Goal: Task Accomplishment & Management: Manage account settings

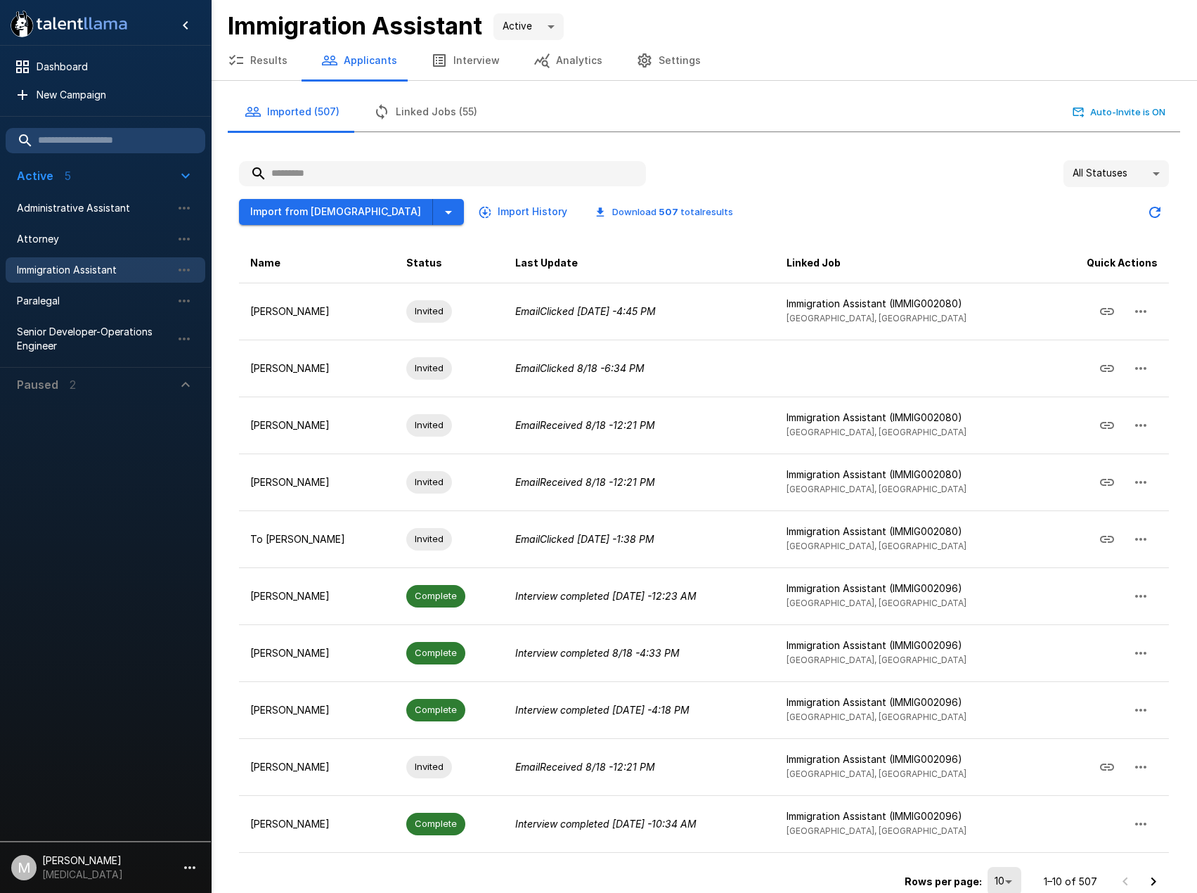
click at [366, 168] on input "text" at bounding box center [442, 173] width 407 height 25
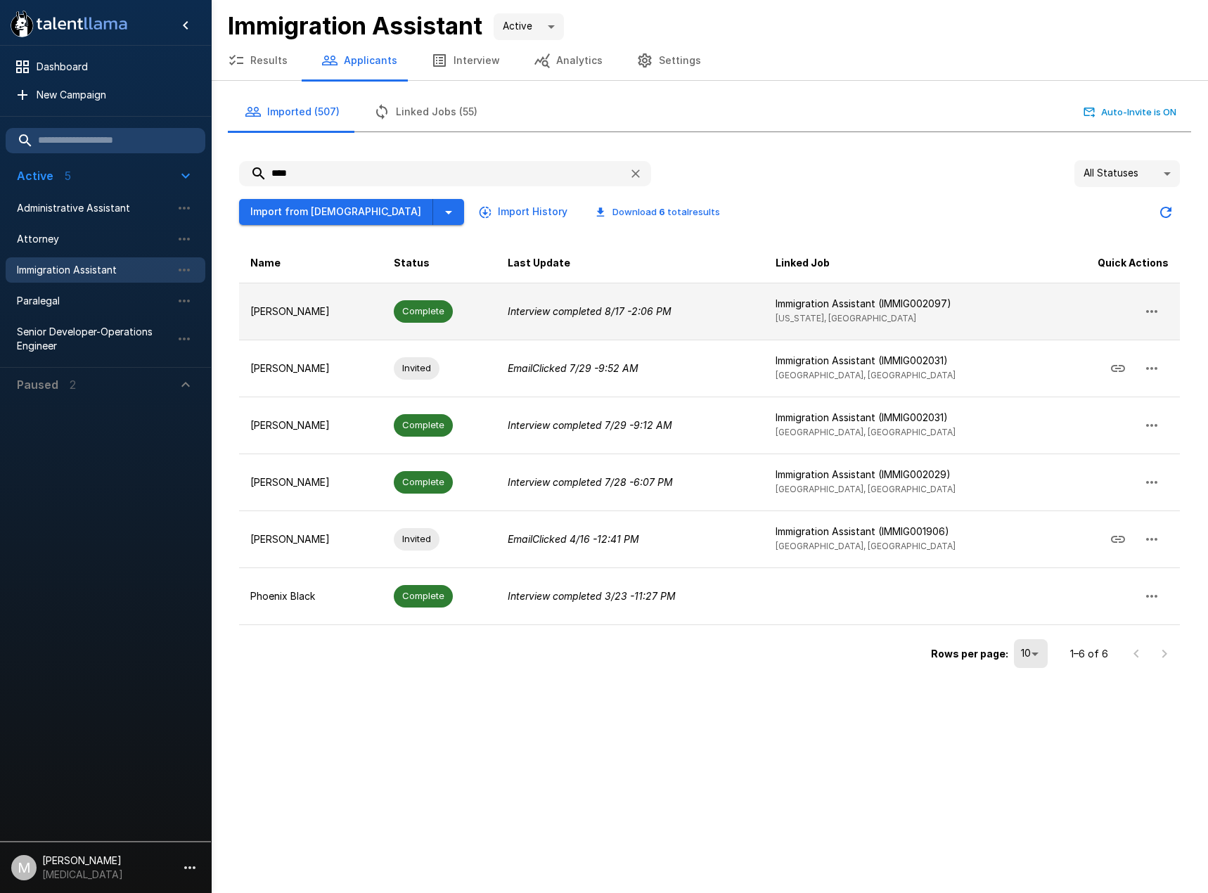
type input "****"
click at [368, 310] on p "[PERSON_NAME]" at bounding box center [310, 311] width 121 height 14
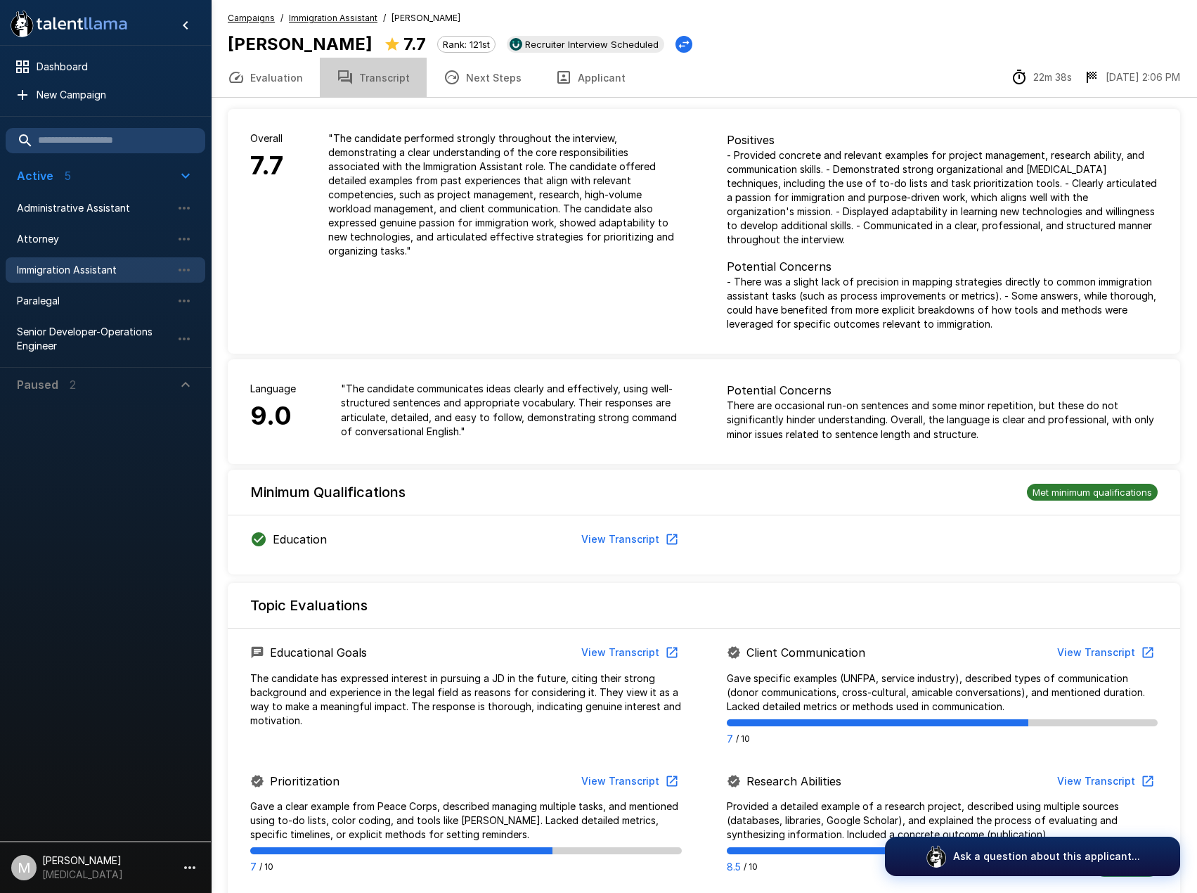
click at [385, 76] on button "Transcript" at bounding box center [373, 77] width 107 height 39
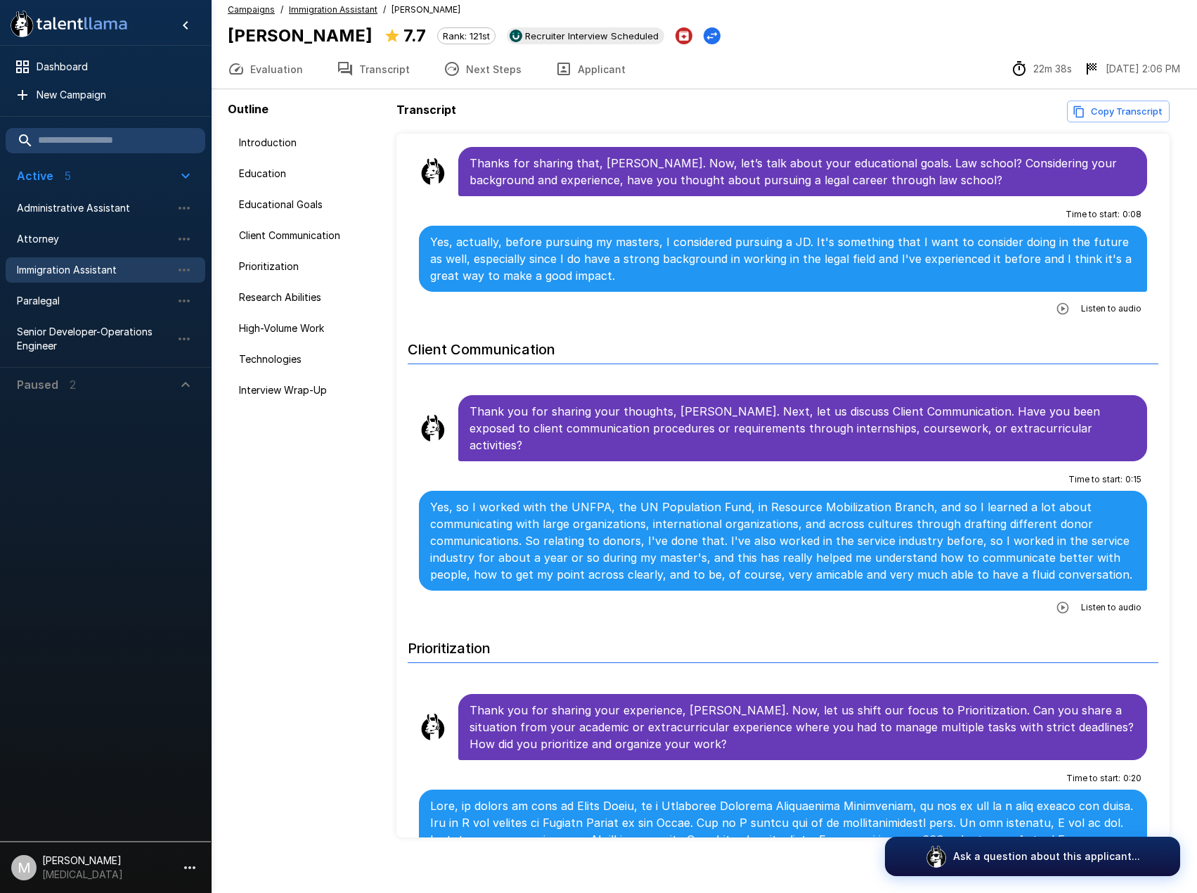
scroll to position [20, 0]
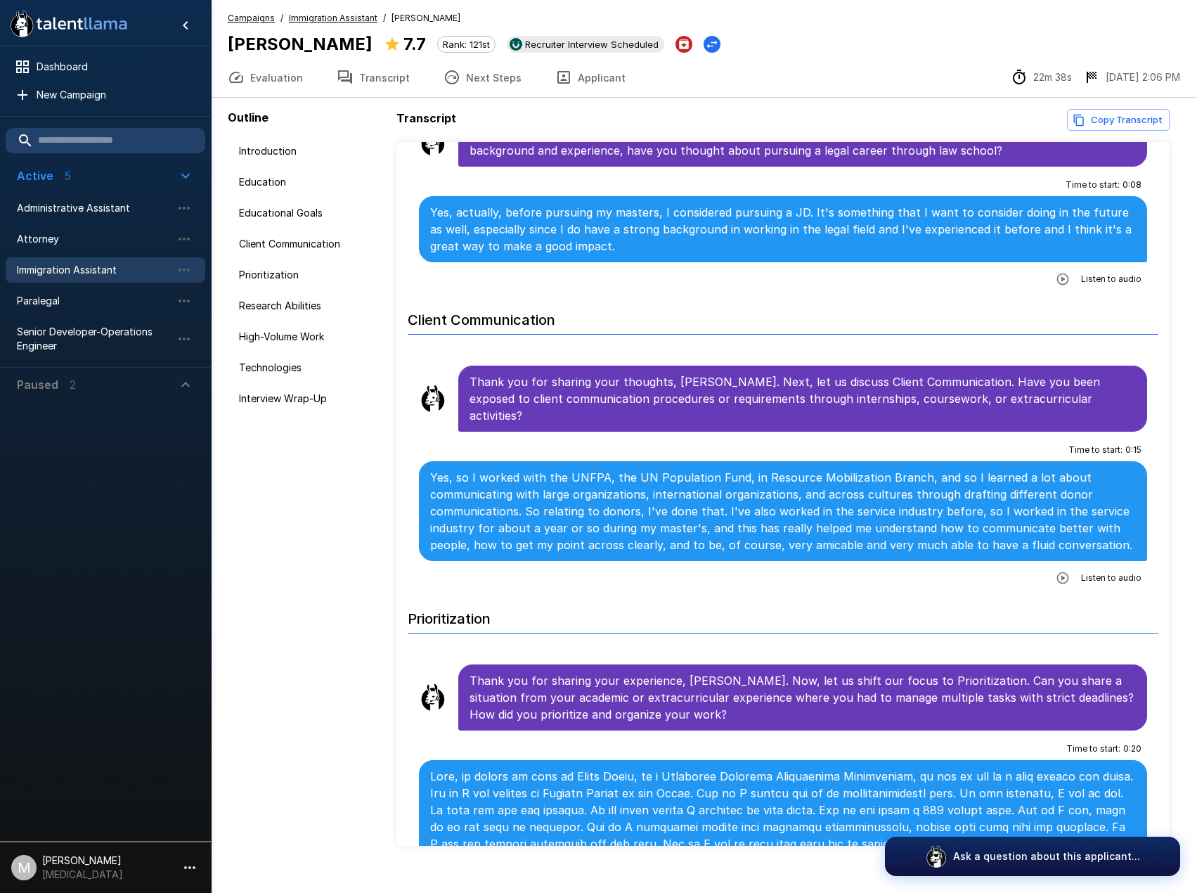
scroll to position [492, 0]
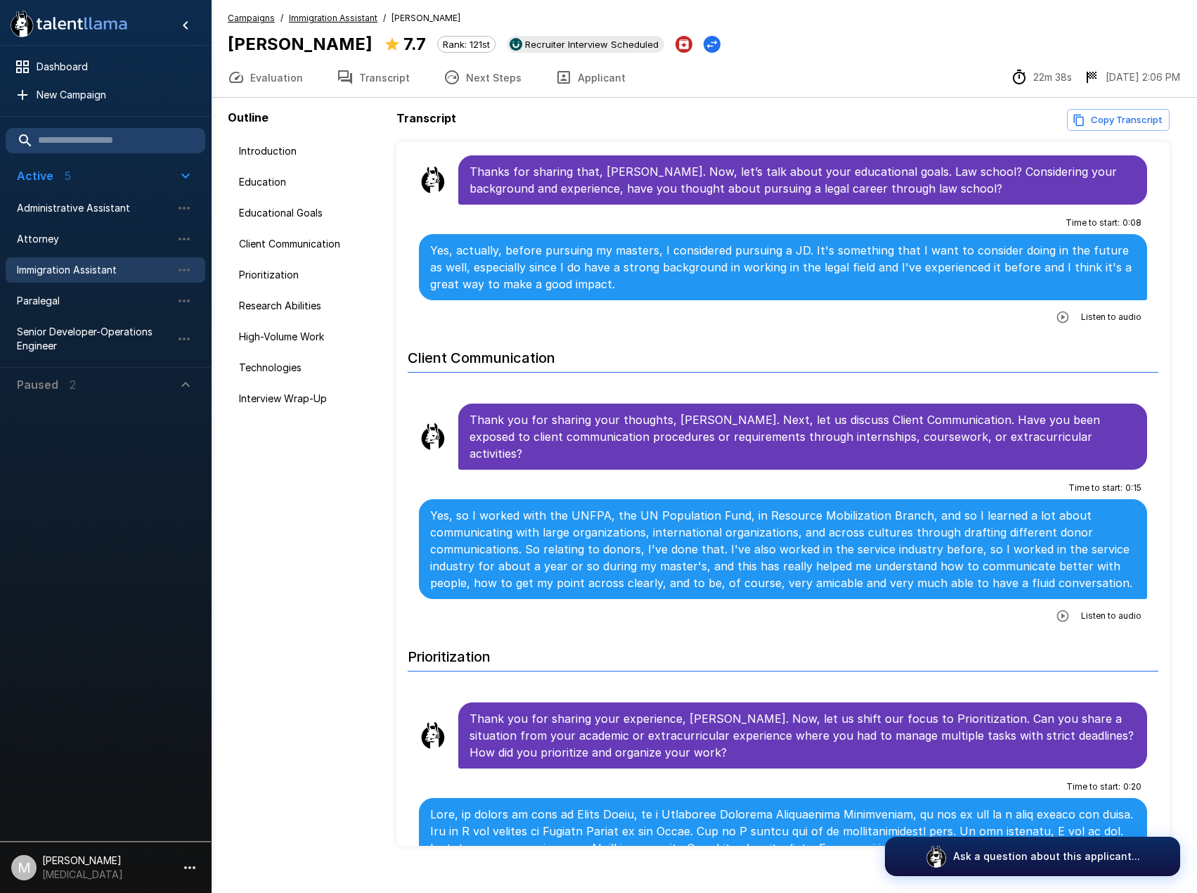
click at [575, 80] on button "Applicant" at bounding box center [590, 77] width 104 height 39
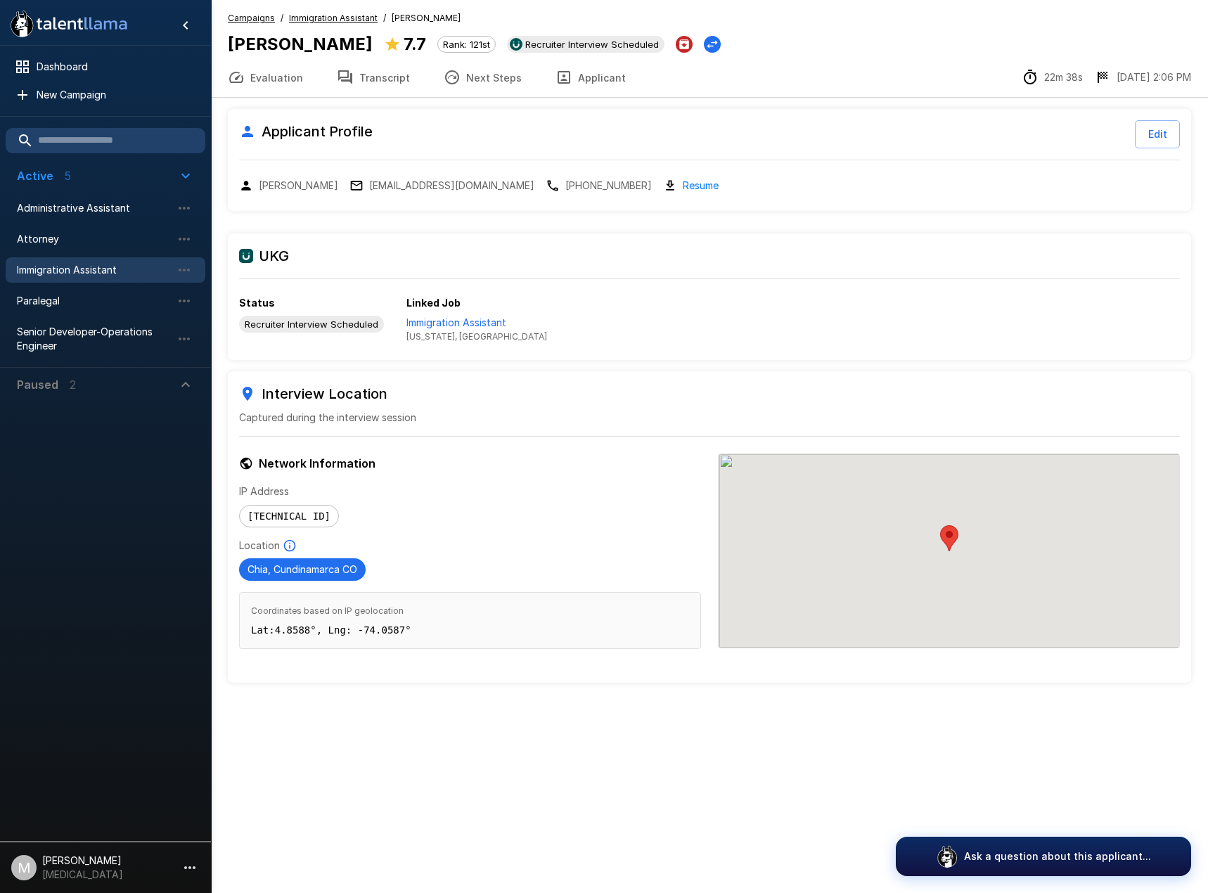
click at [372, 78] on button "Transcript" at bounding box center [373, 77] width 107 height 39
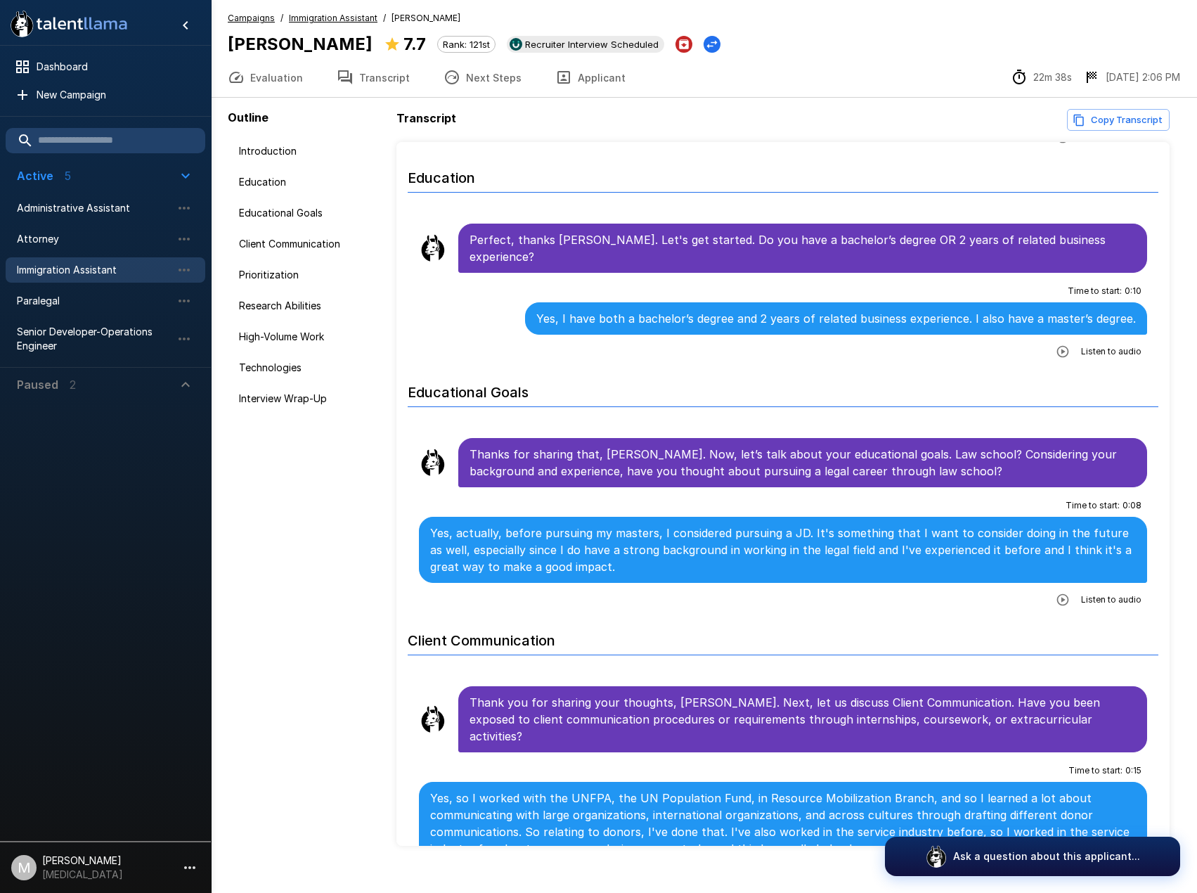
scroll to position [211, 0]
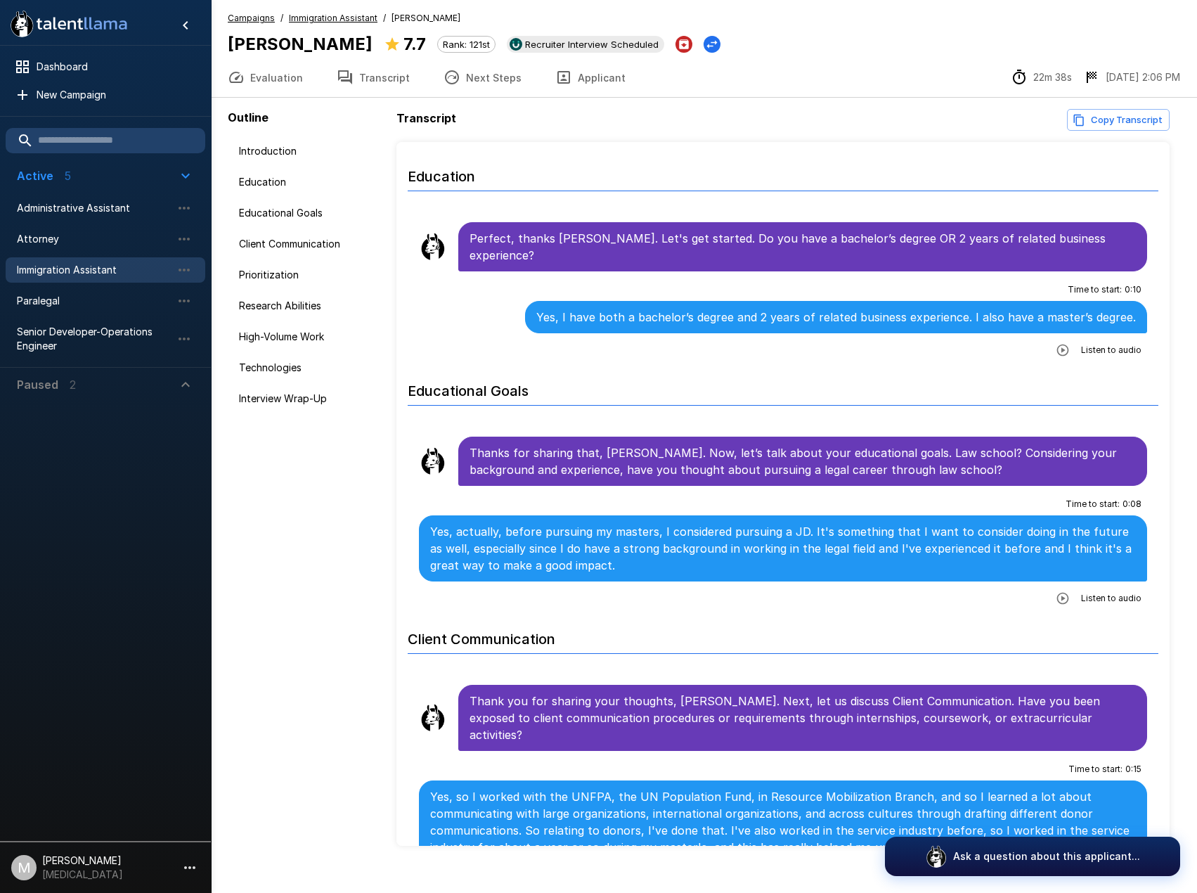
click at [571, 79] on button "Applicant" at bounding box center [590, 77] width 104 height 39
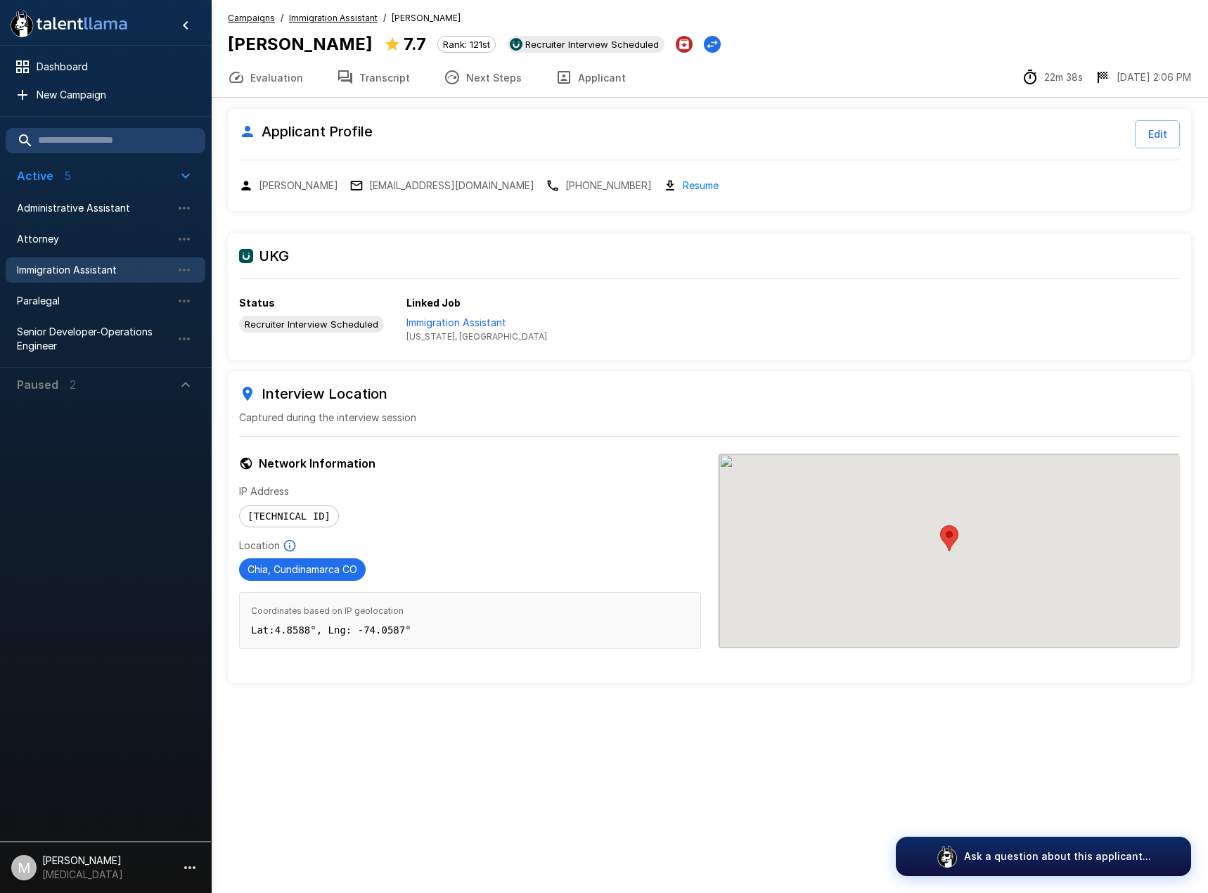
click at [635, 173] on div "Applicant Profile Edit [PERSON_NAME] [PERSON_NAME][EMAIL_ADDRESS][DOMAIN_NAME] …" at bounding box center [709, 159] width 963 height 101
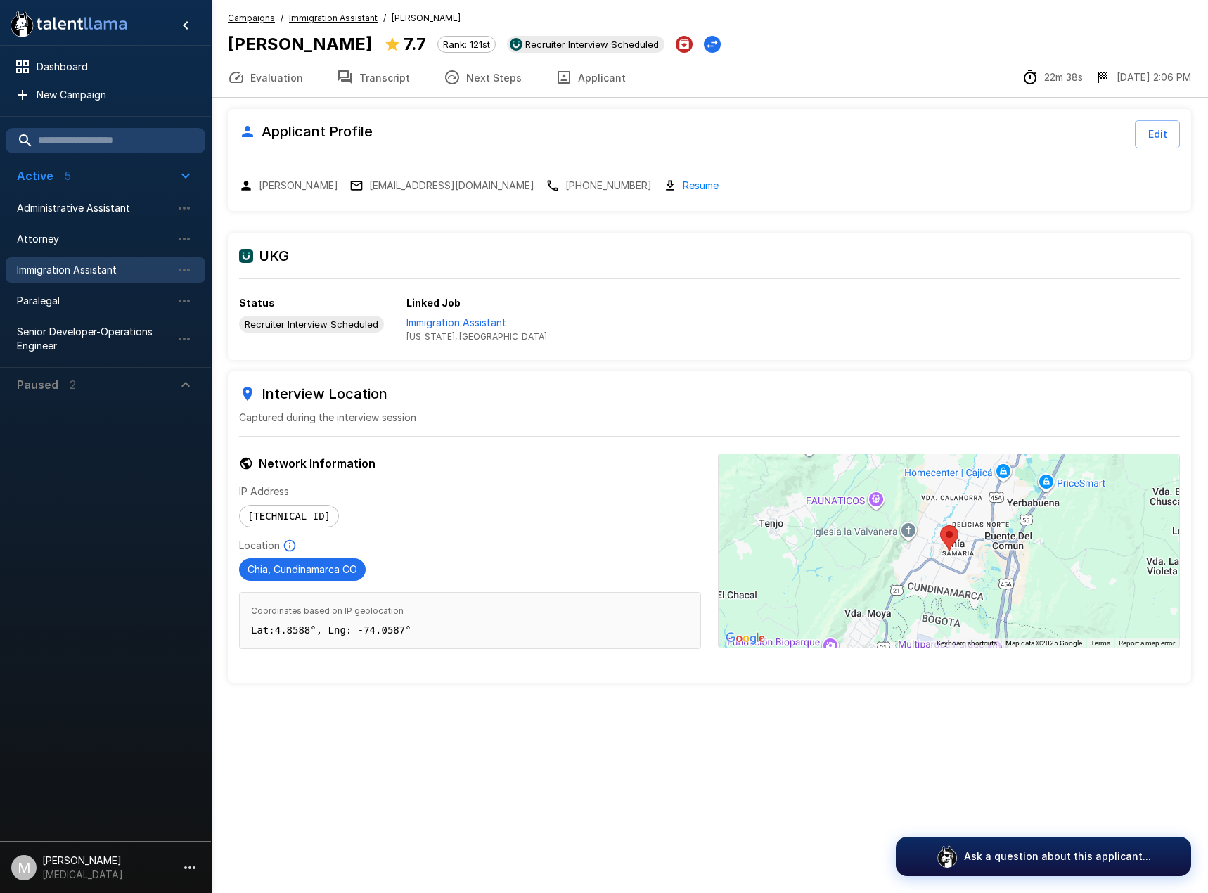
click at [637, 177] on div "Applicant Profile Edit [PERSON_NAME] [PERSON_NAME][EMAIL_ADDRESS][DOMAIN_NAME] …" at bounding box center [709, 159] width 963 height 101
click at [683, 183] on link "Resume" at bounding box center [701, 185] width 36 height 16
click at [368, 93] on button "Transcript" at bounding box center [373, 77] width 107 height 39
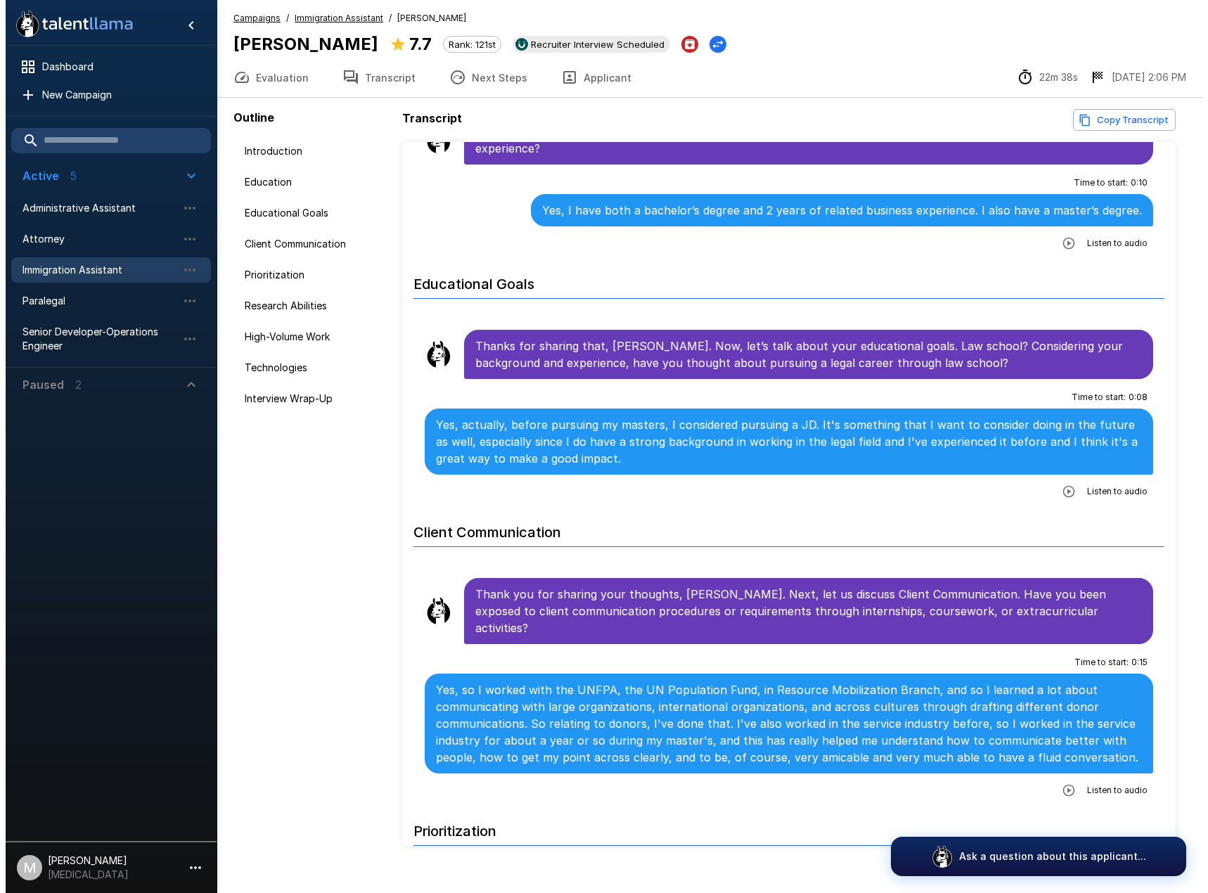
scroll to position [351, 0]
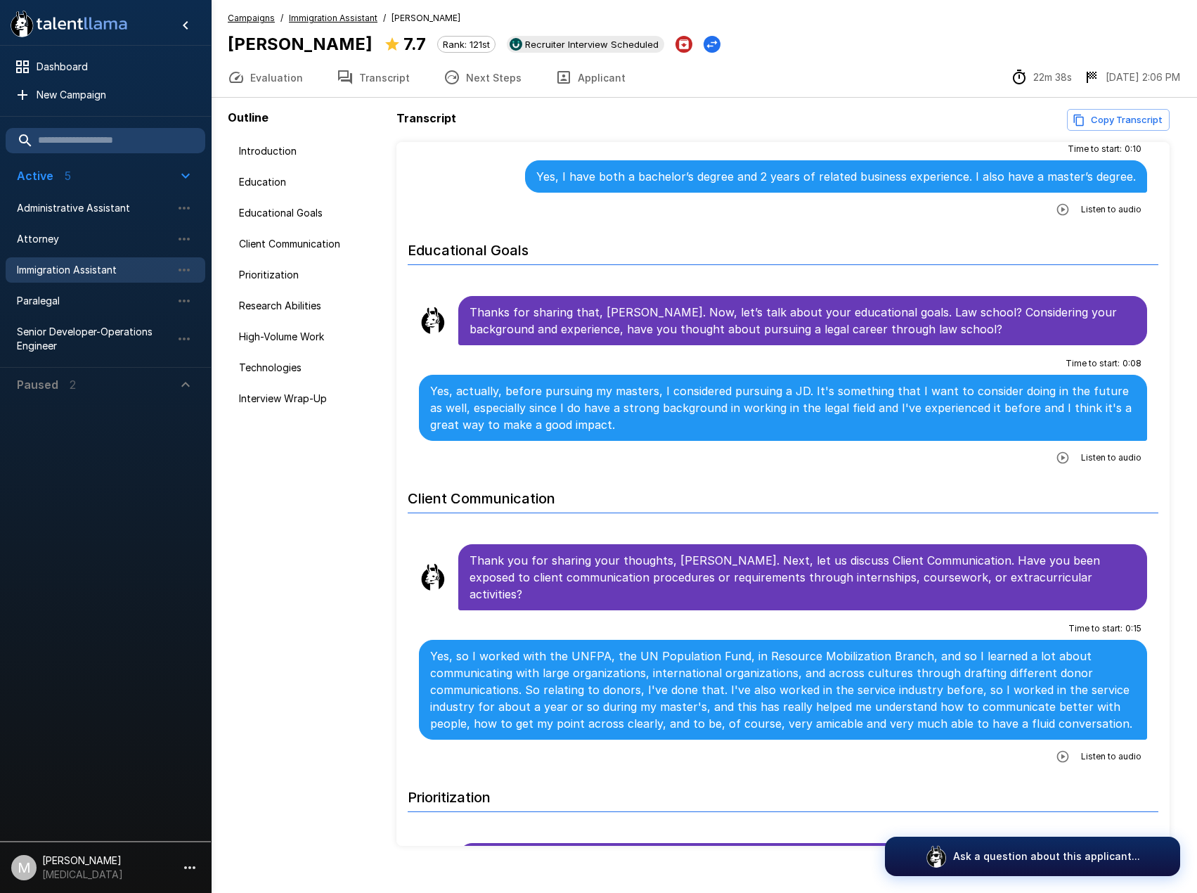
click at [571, 74] on button "Applicant" at bounding box center [590, 77] width 104 height 39
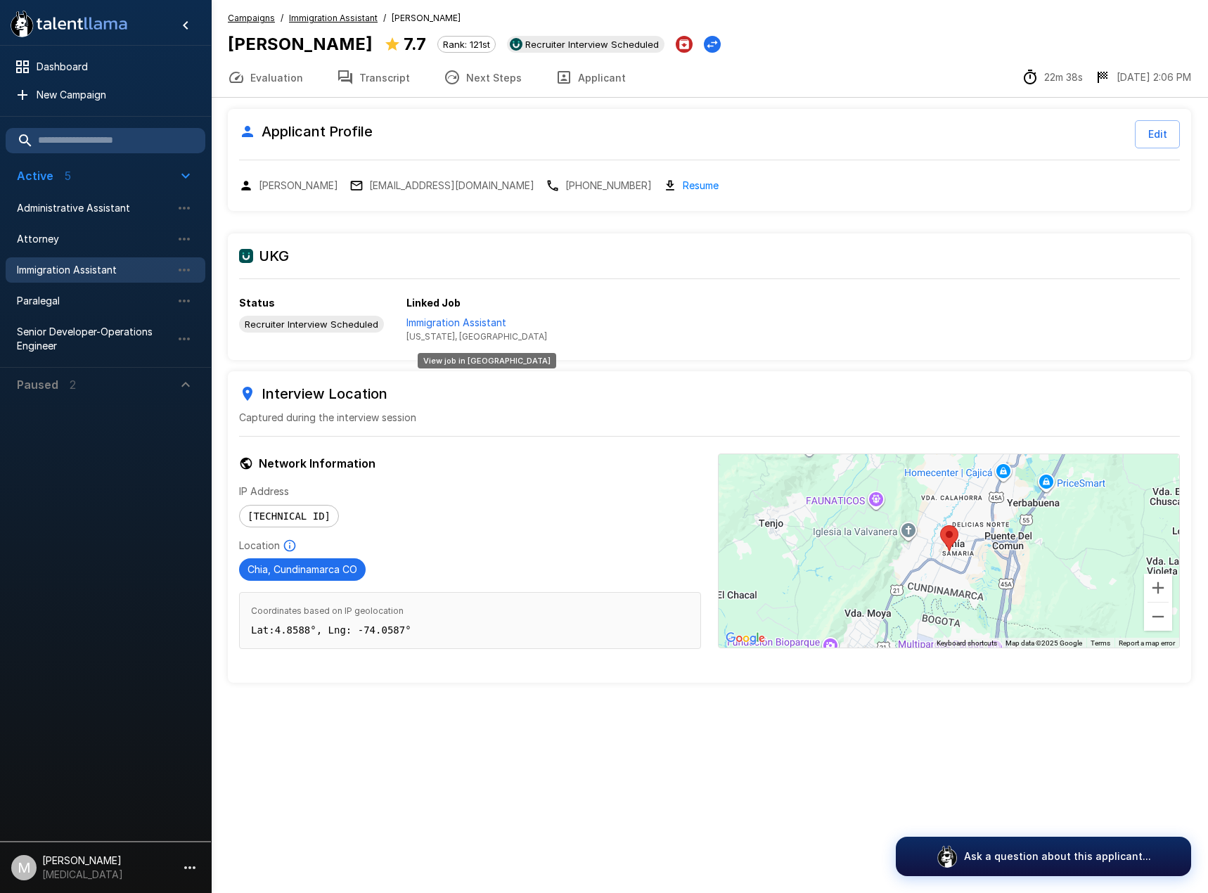
click at [465, 328] on p "Immigration Assistant" at bounding box center [476, 323] width 141 height 14
